Goal: Information Seeking & Learning: Learn about a topic

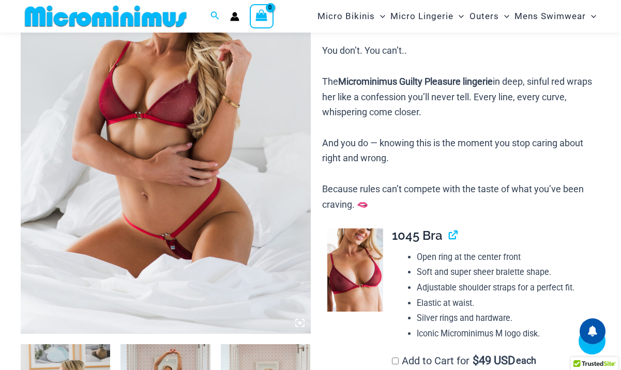
scroll to position [369, 0]
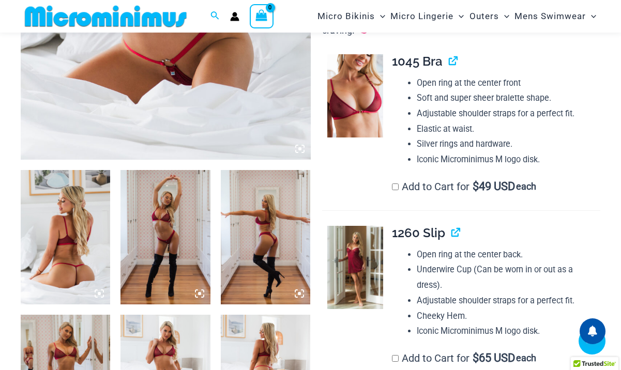
click at [81, 213] on img at bounding box center [65, 237] width 89 height 134
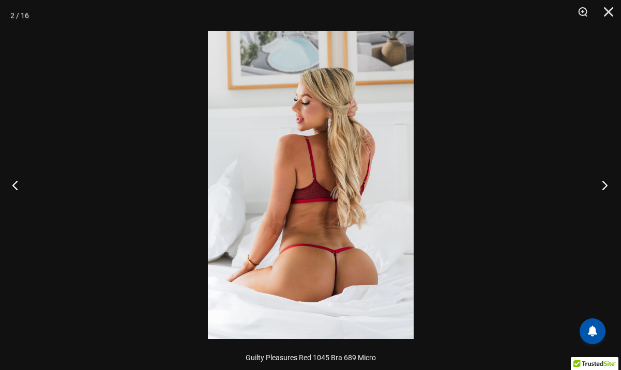
click at [604, 185] on button "Next" at bounding box center [601, 185] width 39 height 52
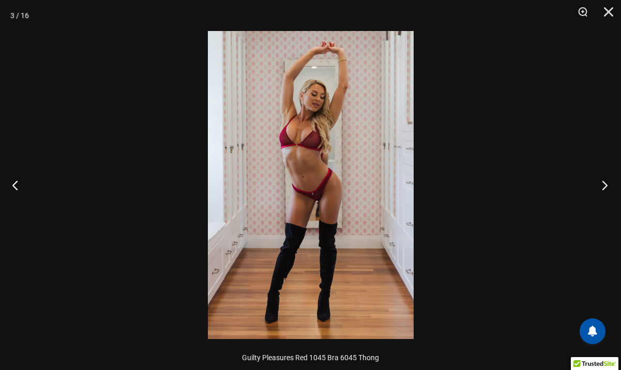
click at [604, 185] on button "Next" at bounding box center [601, 185] width 39 height 52
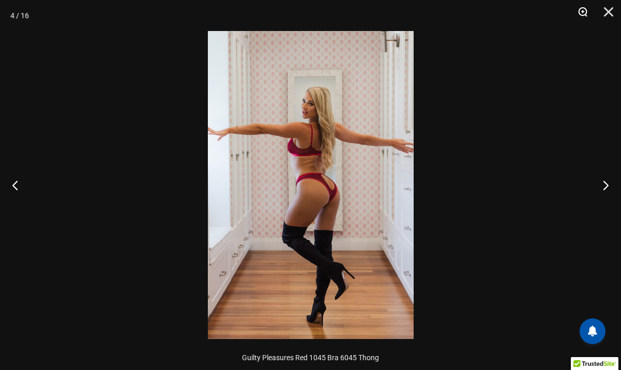
click at [585, 9] on button "Zoom" at bounding box center [579, 15] width 26 height 31
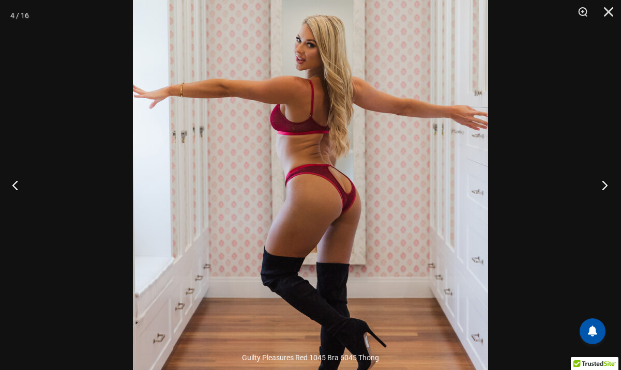
click at [605, 183] on button "Next" at bounding box center [601, 185] width 39 height 52
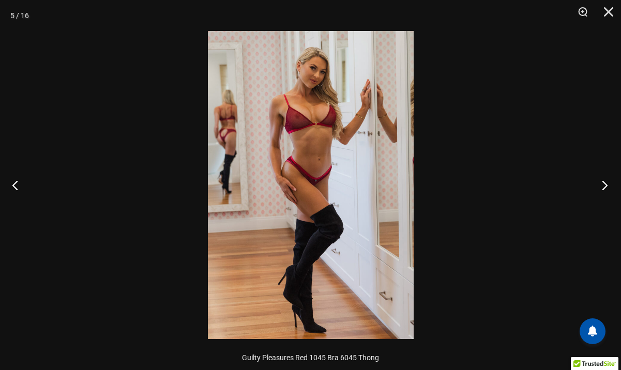
click at [605, 183] on button "Next" at bounding box center [601, 185] width 39 height 52
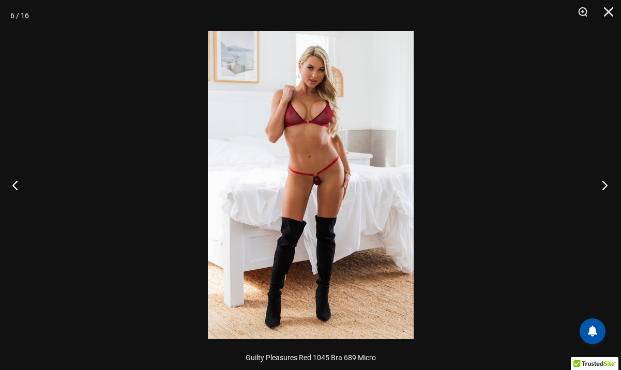
click at [605, 183] on button "Next" at bounding box center [601, 185] width 39 height 52
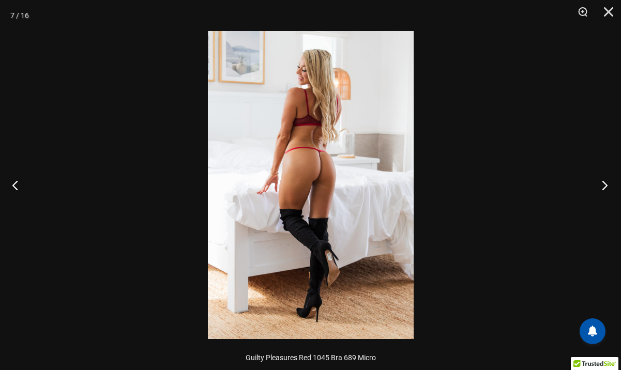
click at [605, 183] on button "Next" at bounding box center [601, 185] width 39 height 52
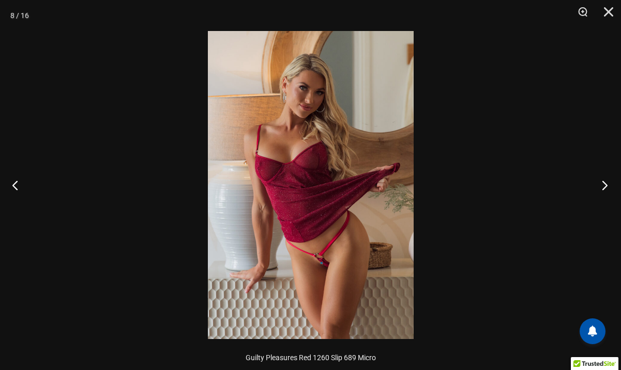
click at [605, 183] on button "Next" at bounding box center [601, 185] width 39 height 52
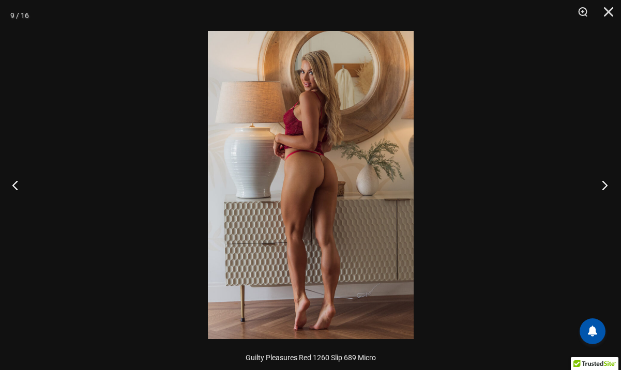
click at [605, 183] on button "Next" at bounding box center [601, 185] width 39 height 52
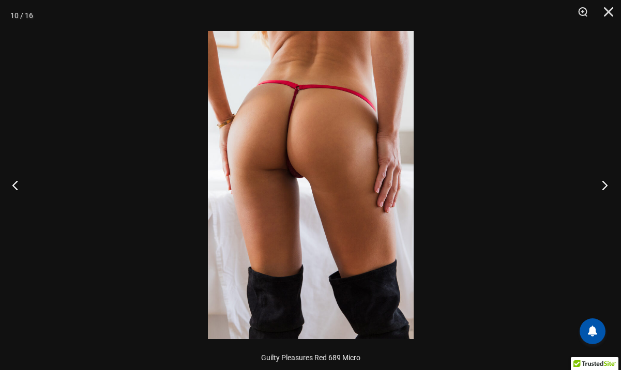
click at [605, 183] on button "Next" at bounding box center [601, 185] width 39 height 52
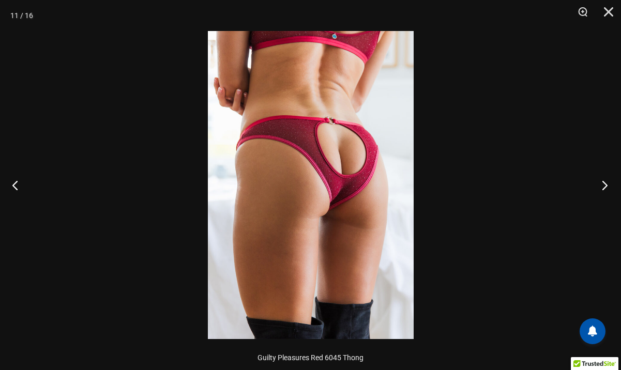
click at [605, 183] on button "Next" at bounding box center [601, 185] width 39 height 52
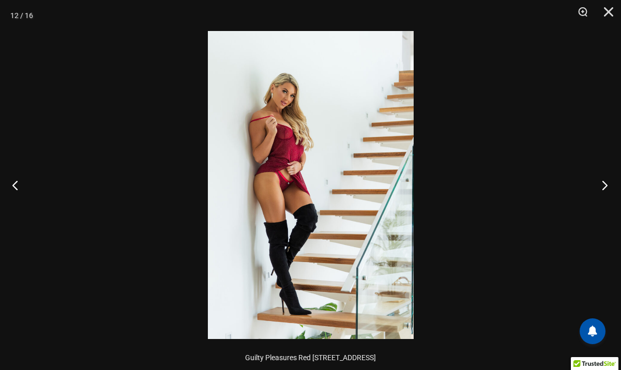
click at [605, 183] on button "Next" at bounding box center [601, 185] width 39 height 52
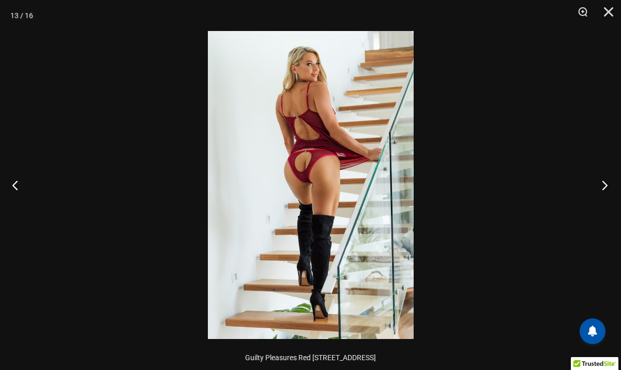
click at [605, 183] on button "Next" at bounding box center [601, 185] width 39 height 52
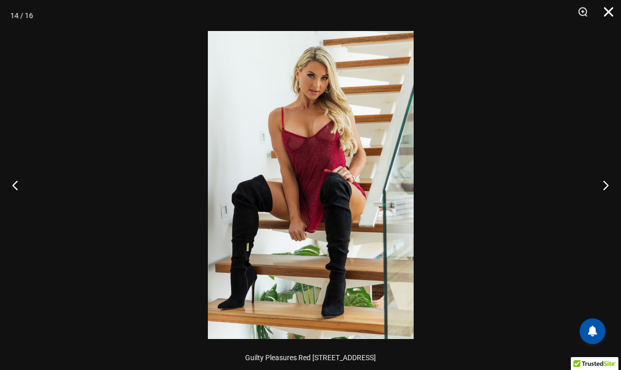
click at [610, 10] on button "Close" at bounding box center [605, 15] width 26 height 31
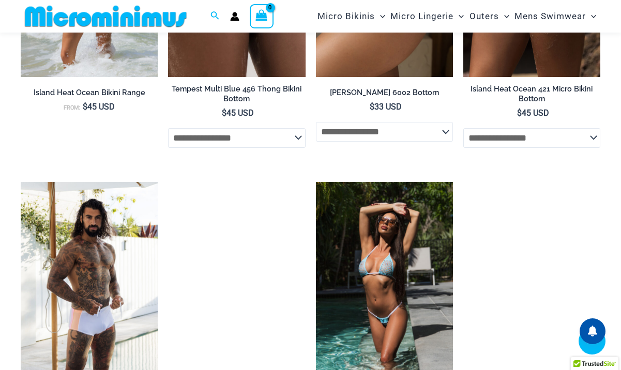
scroll to position [2840, 0]
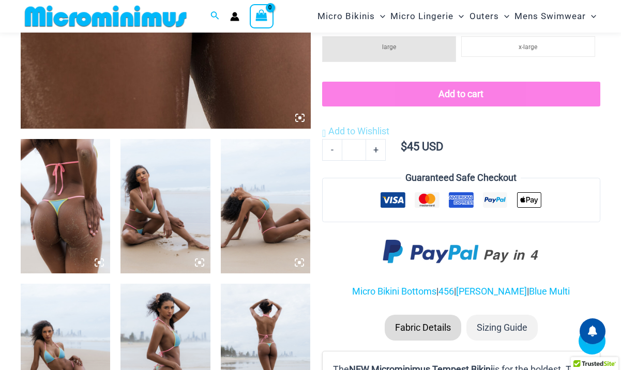
scroll to position [427, 0]
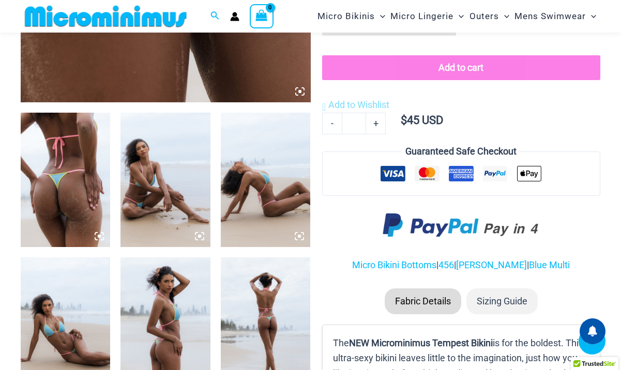
click at [58, 168] on img at bounding box center [65, 180] width 89 height 134
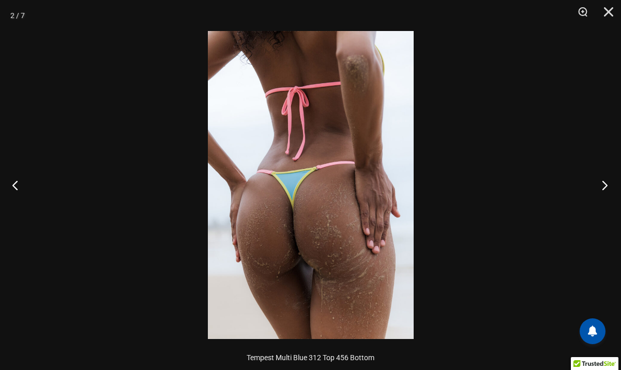
click at [602, 185] on button "Next" at bounding box center [601, 185] width 39 height 52
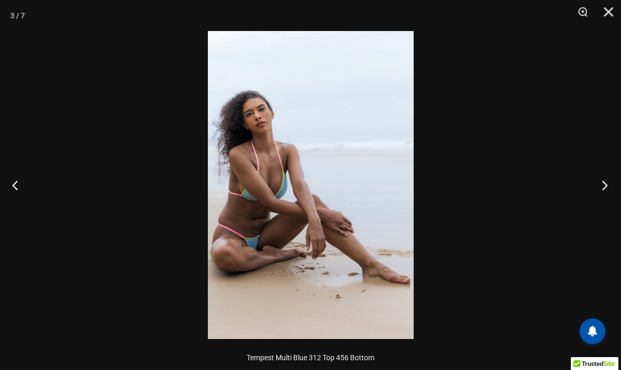
click at [602, 185] on button "Next" at bounding box center [601, 185] width 39 height 52
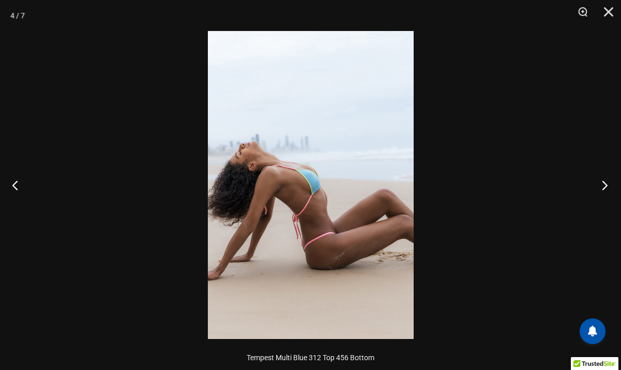
click at [602, 185] on button "Next" at bounding box center [601, 185] width 39 height 52
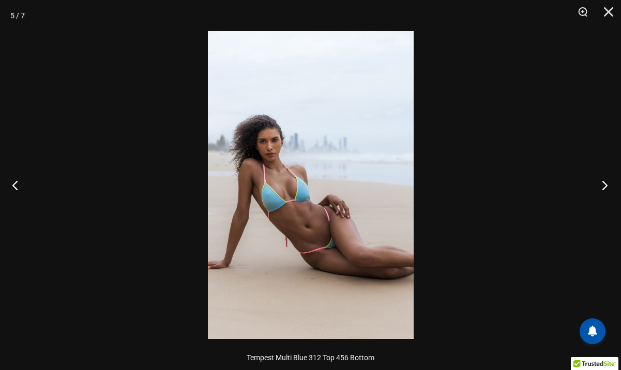
click at [602, 185] on button "Next" at bounding box center [601, 185] width 39 height 52
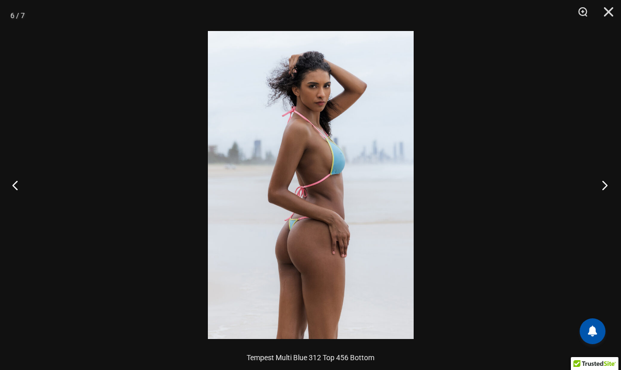
click at [602, 185] on button "Next" at bounding box center [601, 185] width 39 height 52
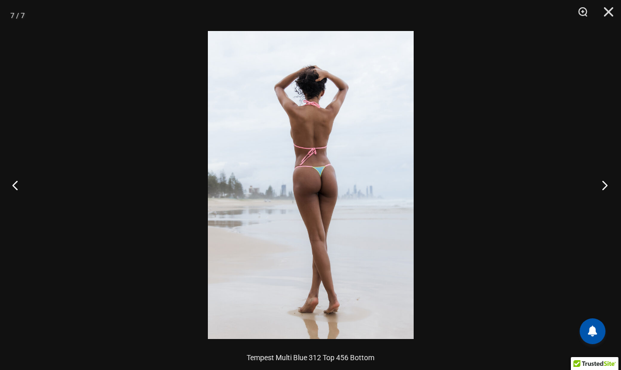
click at [602, 185] on button "Next" at bounding box center [601, 185] width 39 height 52
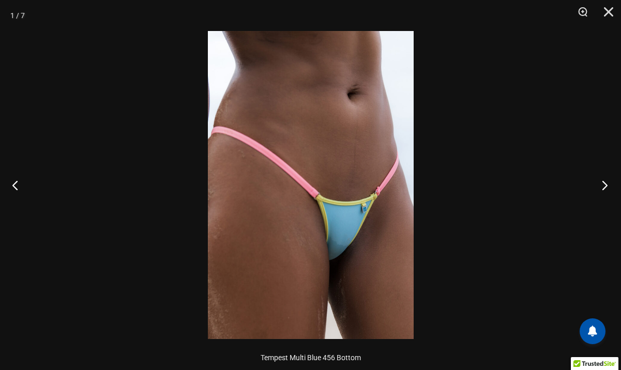
click at [602, 185] on button "Next" at bounding box center [601, 185] width 39 height 52
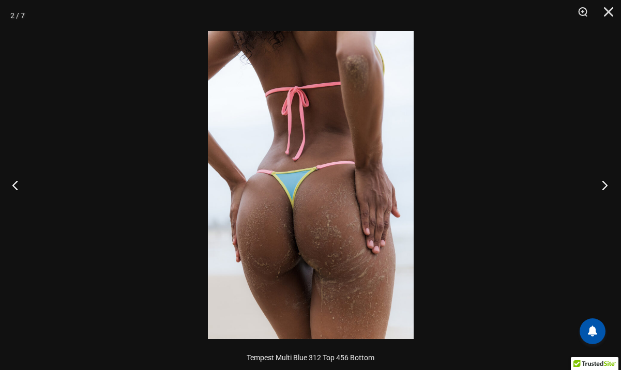
click at [602, 185] on button "Next" at bounding box center [601, 185] width 39 height 52
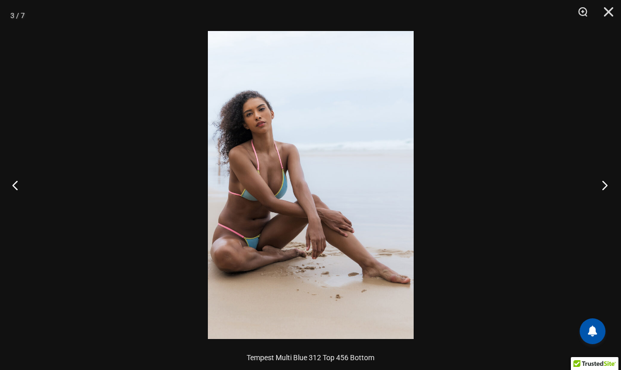
click at [602, 185] on button "Next" at bounding box center [601, 185] width 39 height 52
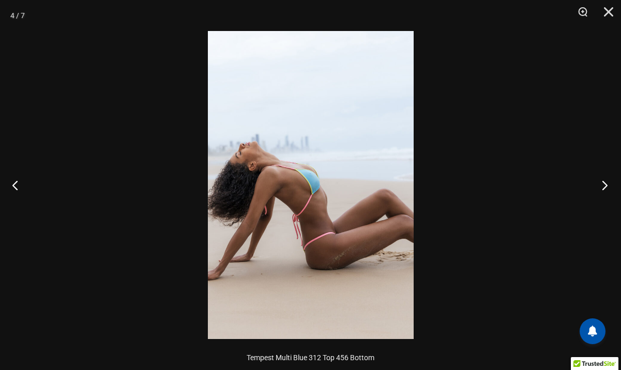
click at [602, 185] on button "Next" at bounding box center [601, 185] width 39 height 52
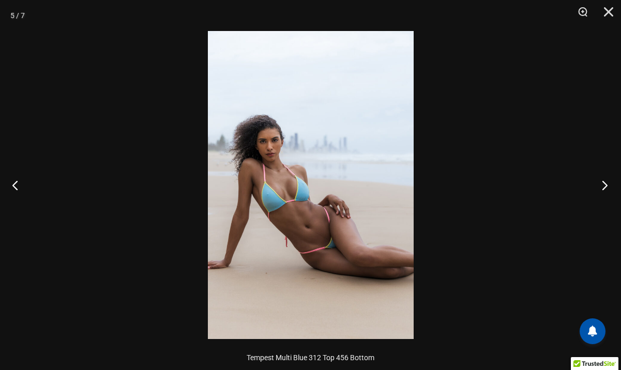
click at [602, 185] on button "Next" at bounding box center [601, 185] width 39 height 52
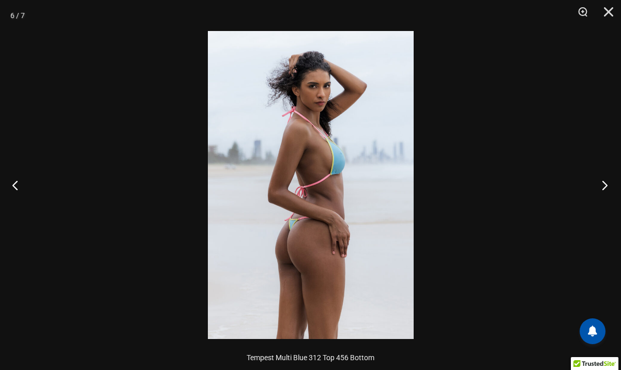
click at [602, 185] on button "Next" at bounding box center [601, 185] width 39 height 52
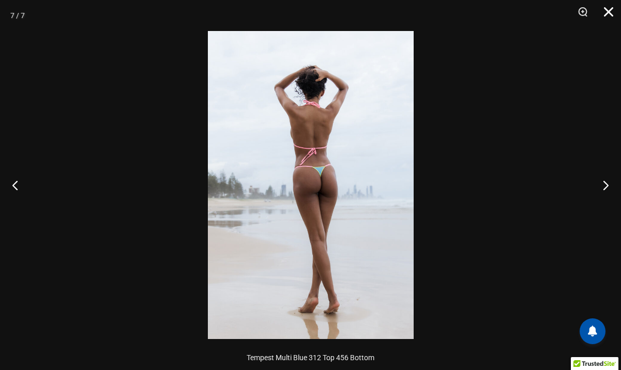
click at [611, 12] on button "Close" at bounding box center [605, 15] width 26 height 31
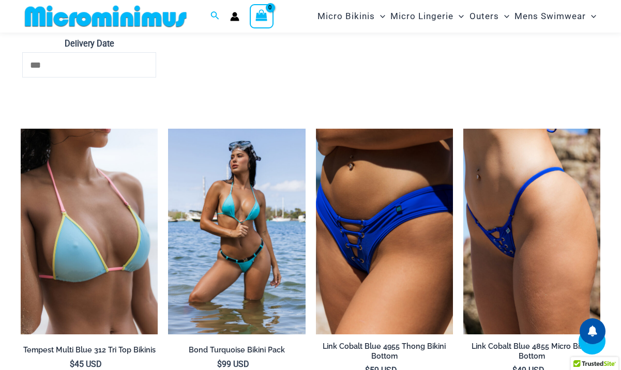
scroll to position [1742, 0]
